Goal: Navigation & Orientation: Find specific page/section

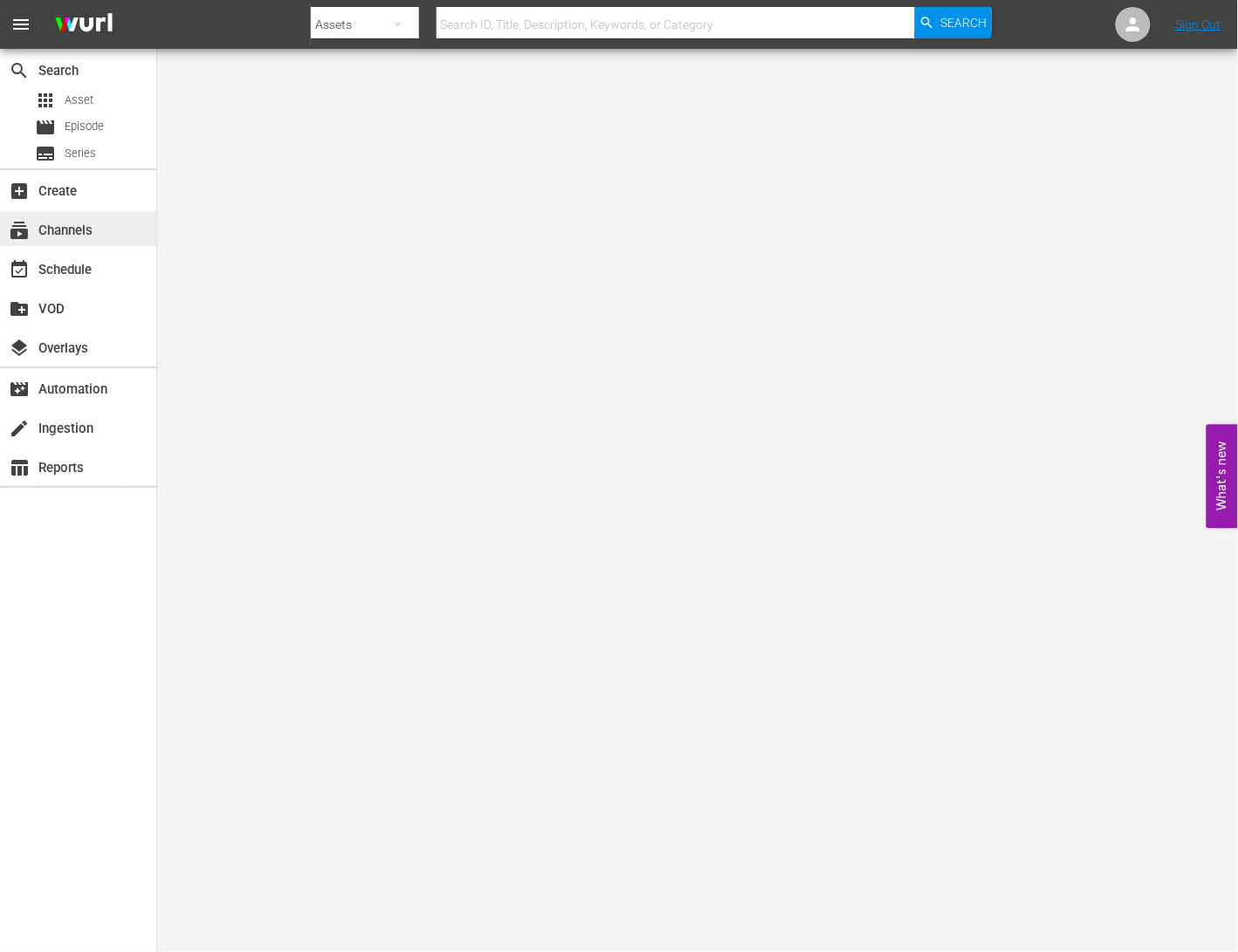
click at [131, 230] on div "subscriptions Channels" at bounding box center [78, 228] width 156 height 35
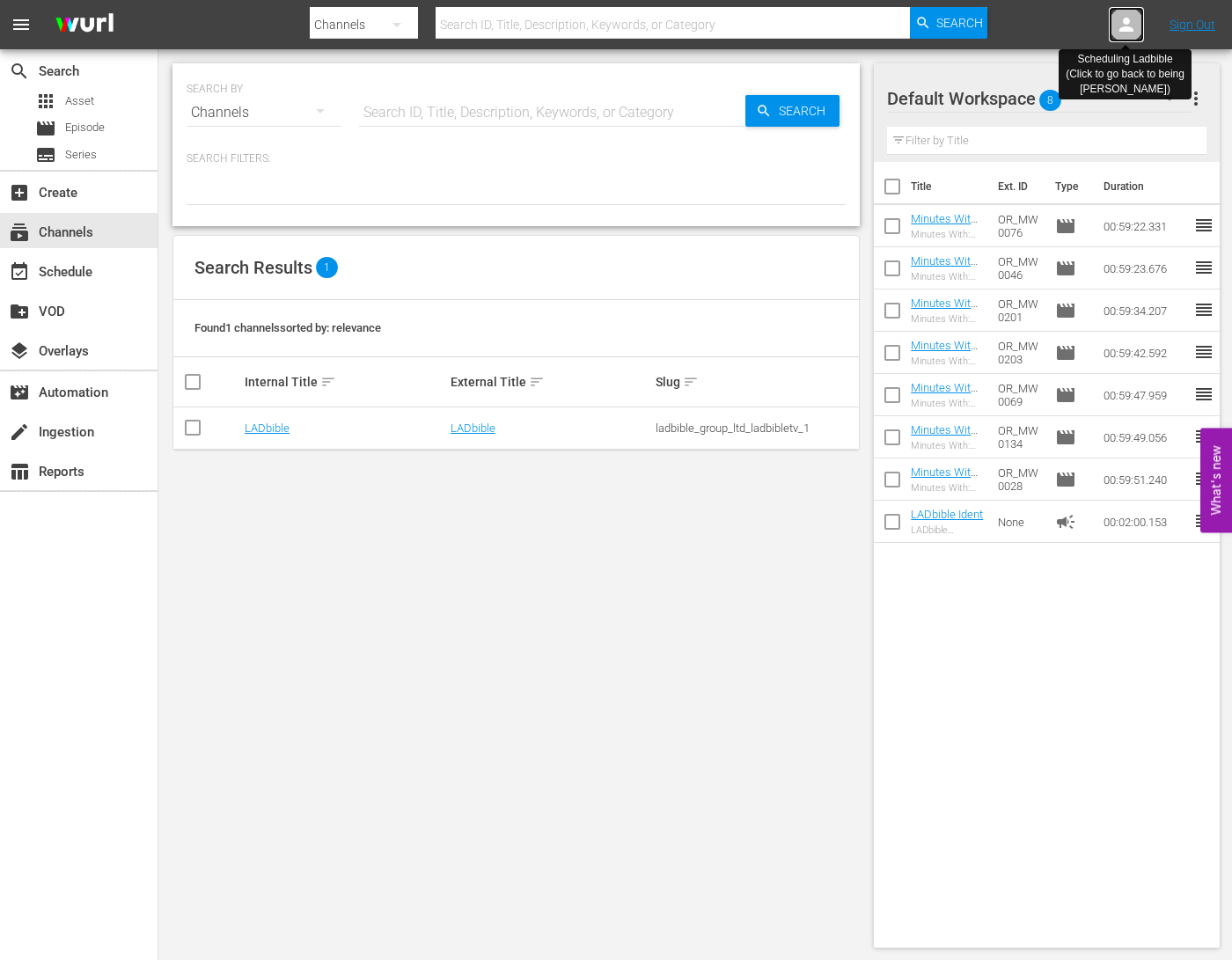
click at [1125, 29] on icon at bounding box center [1126, 24] width 14 height 14
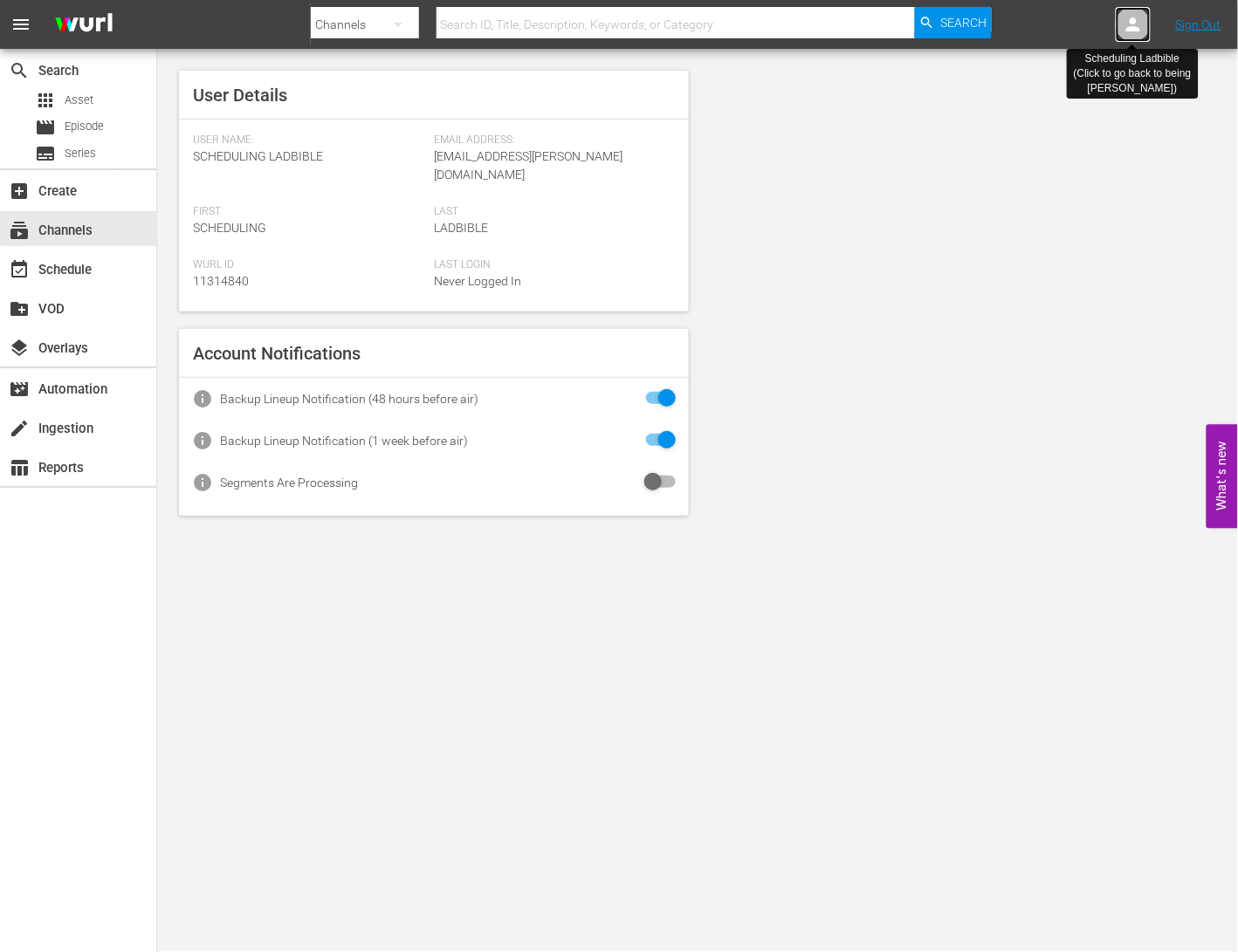
click at [1122, 30] on icon at bounding box center [1133, 25] width 21 height 21
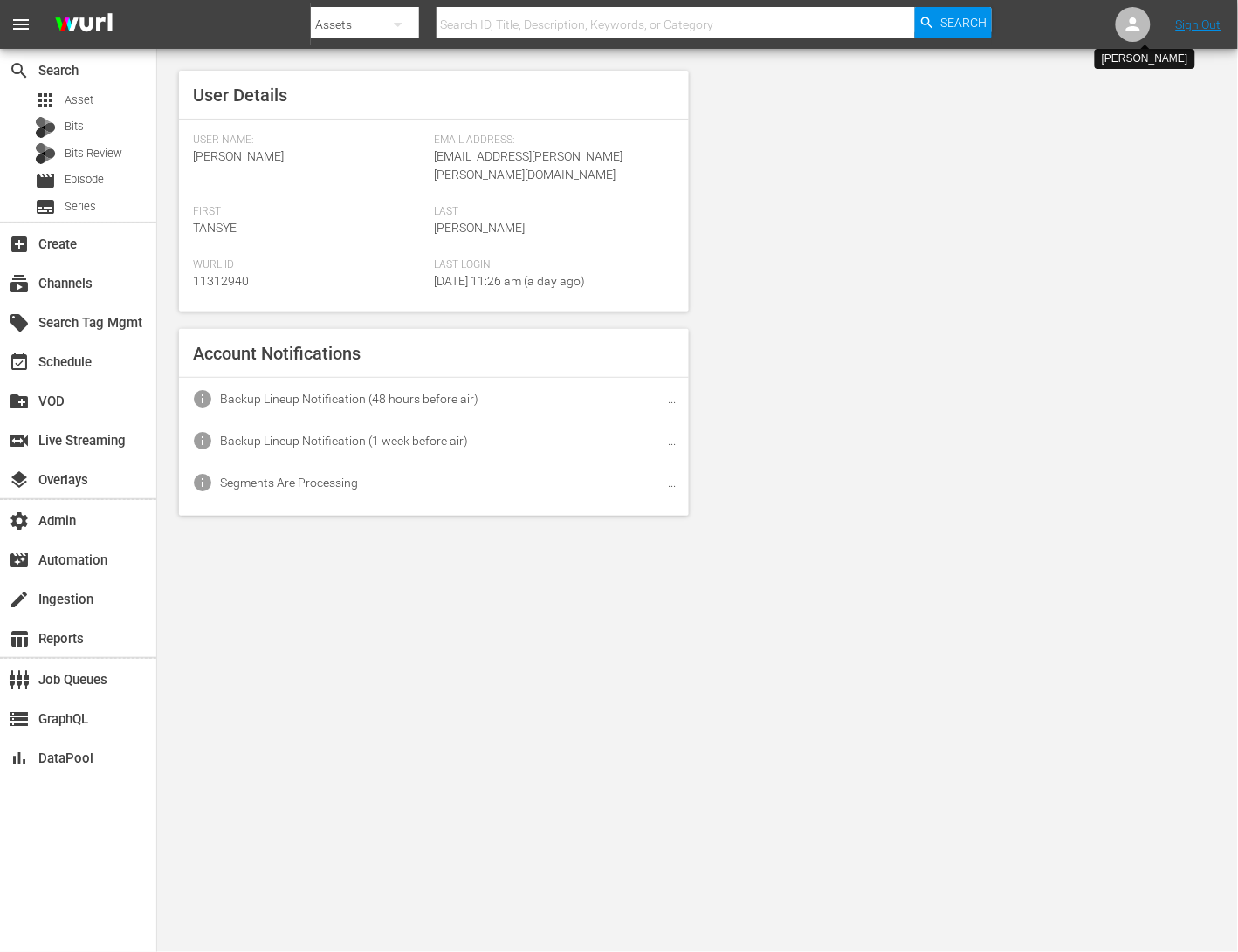
click at [1130, 27] on icon at bounding box center [1133, 25] width 21 height 21
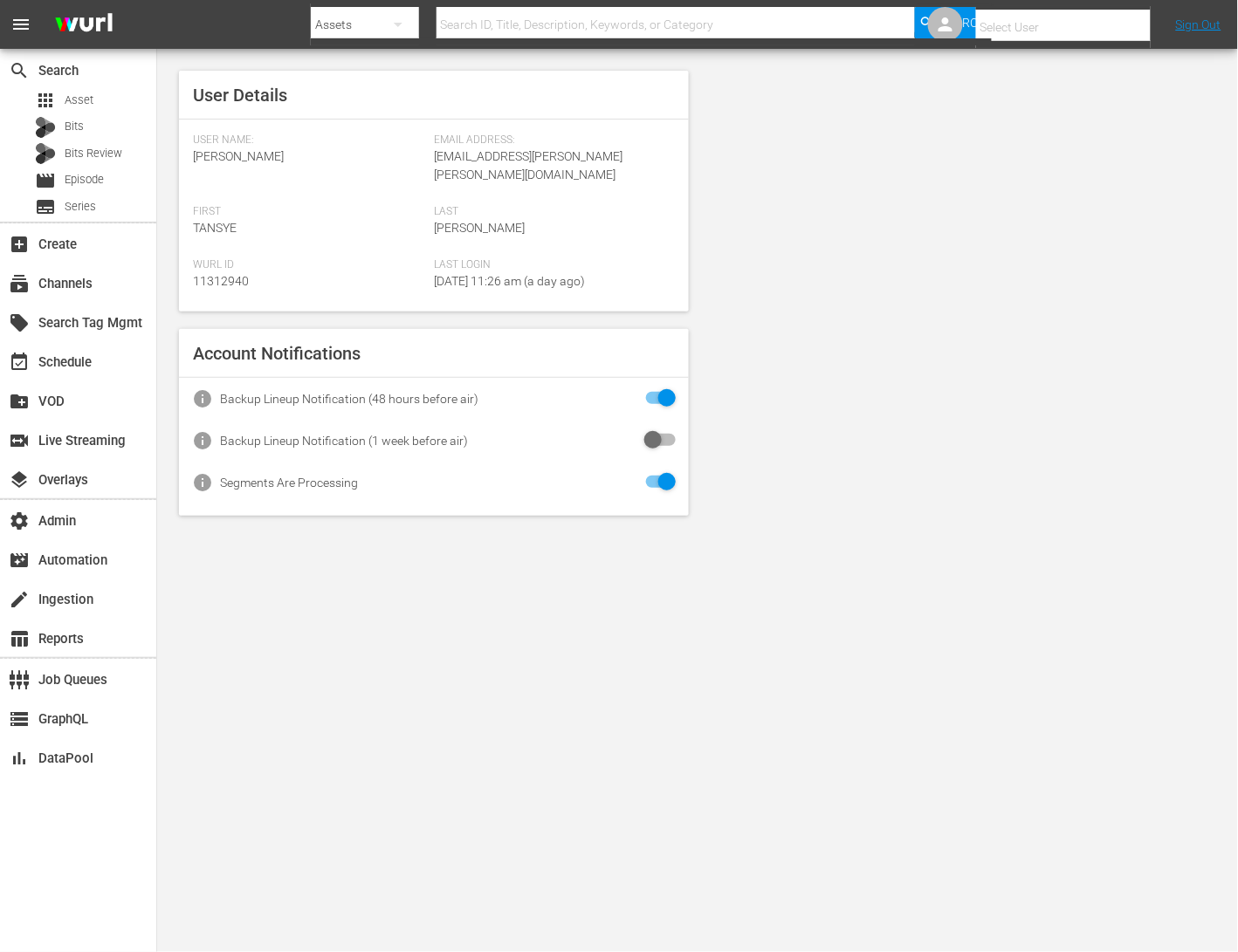
click at [1132, 27] on input "text" at bounding box center [1087, 27] width 224 height 42
